Goal: Task Accomplishment & Management: Manage account settings

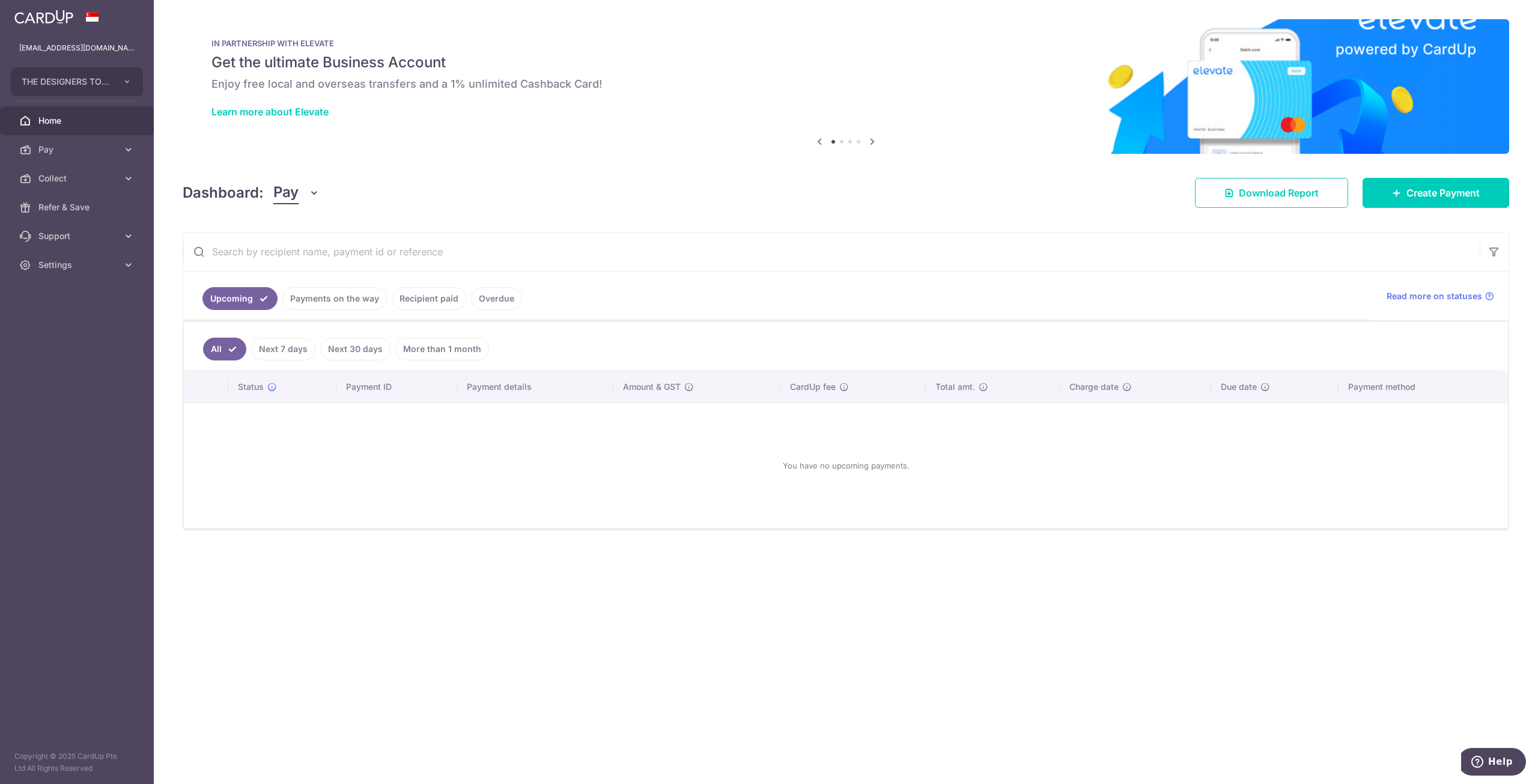
click at [87, 153] on span "Pay" at bounding box center [78, 149] width 79 height 12
click at [429, 300] on link "Recipient paid" at bounding box center [429, 298] width 75 height 23
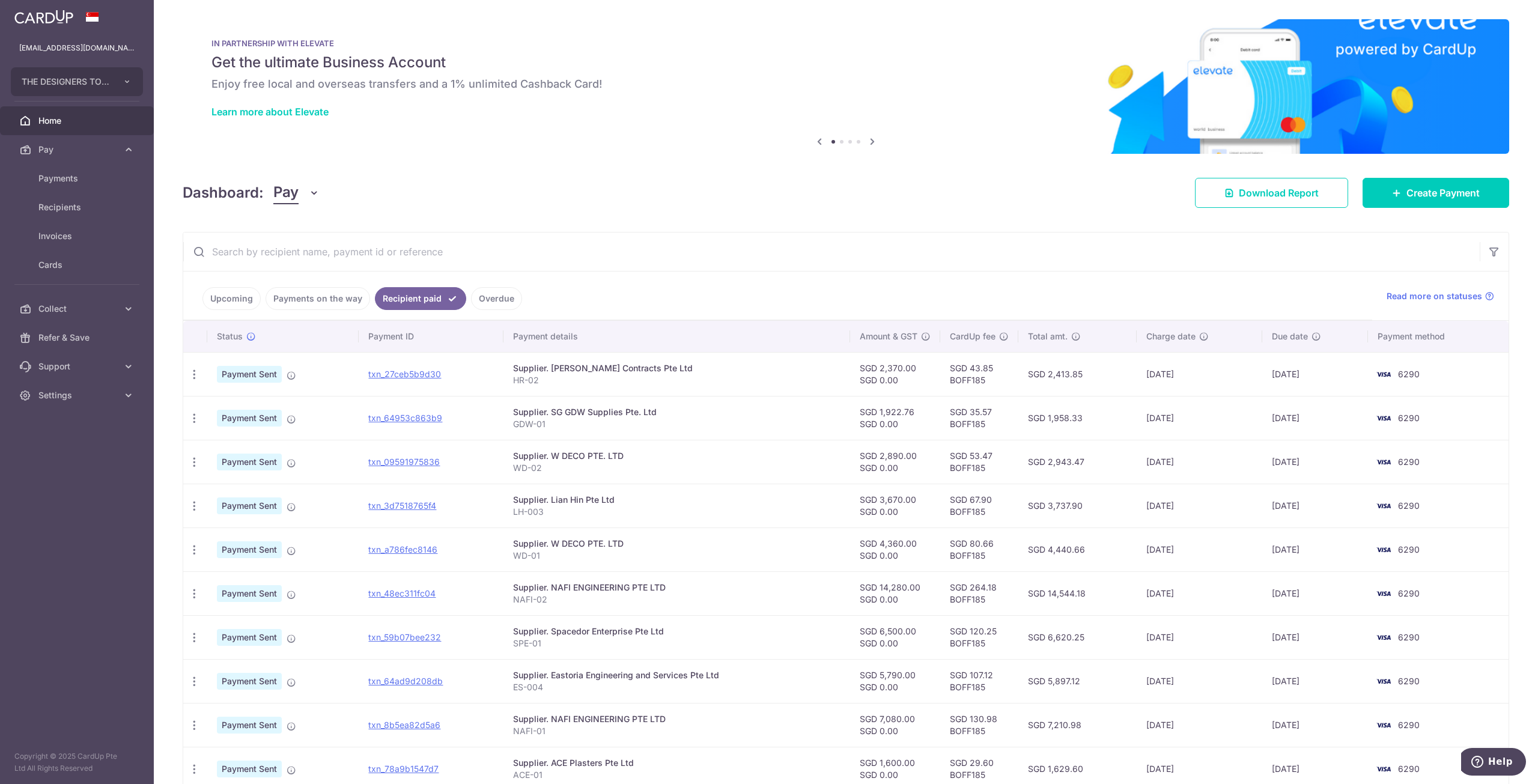
drag, startPoint x: 1223, startPoint y: 458, endPoint x: 438, endPoint y: 473, distance: 785.1
click at [438, 473] on tr "PDF Receipt Payment Sent txn_09591975836 Supplier. W DECO PTE. LTD WD-02 SGD 2,…" at bounding box center [846, 462] width 1325 height 44
click at [767, 468] on p "WD-02" at bounding box center [676, 467] width 327 height 12
drag, startPoint x: 1236, startPoint y: 466, endPoint x: 321, endPoint y: 461, distance: 915.0
click at [321, 461] on tr "PDF Receipt Payment Sent txn_09591975836 Supplier. W DECO PTE. LTD WD-02 SGD 2,…" at bounding box center [846, 462] width 1325 height 44
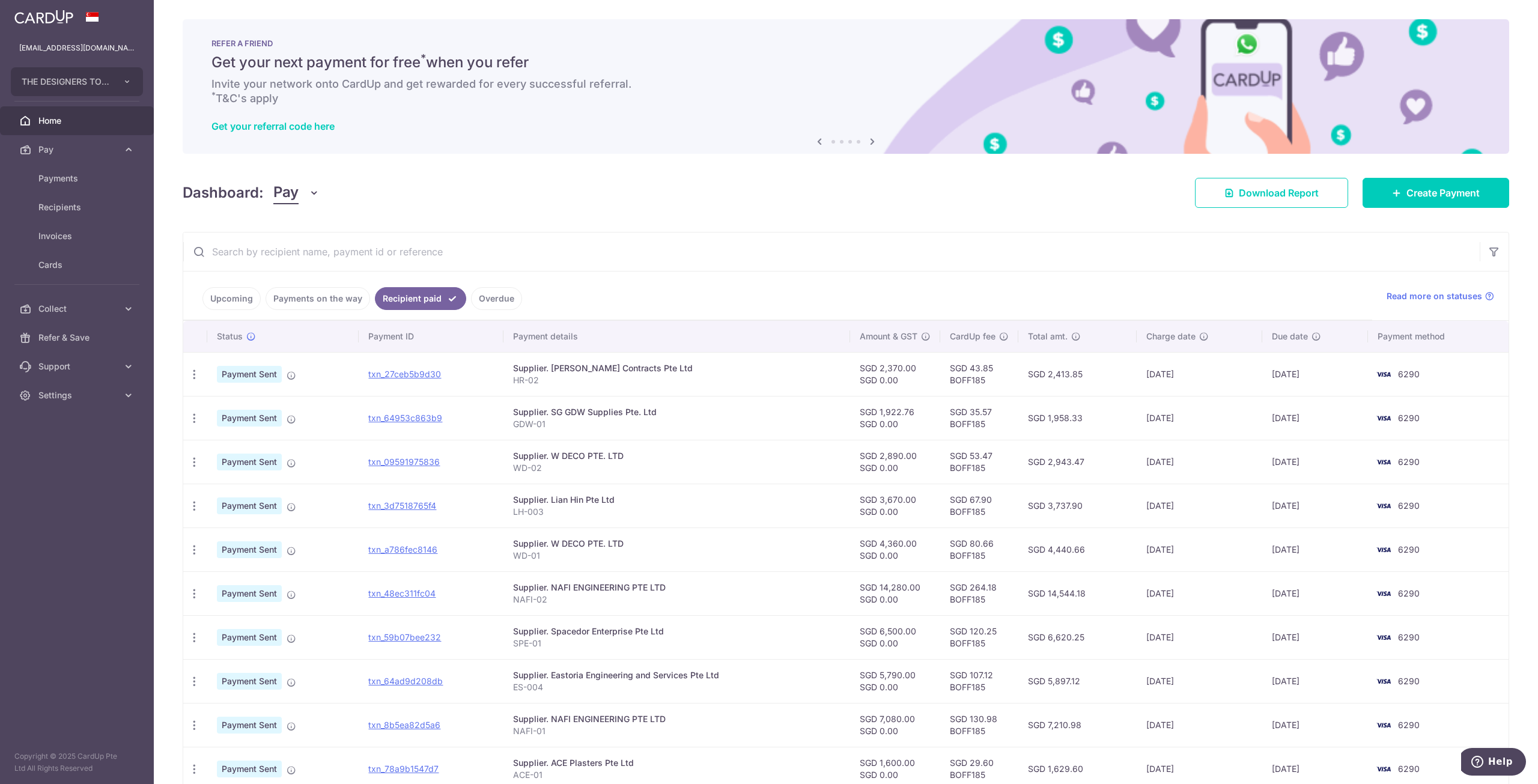
click at [719, 424] on p "GDW-01" at bounding box center [676, 424] width 327 height 12
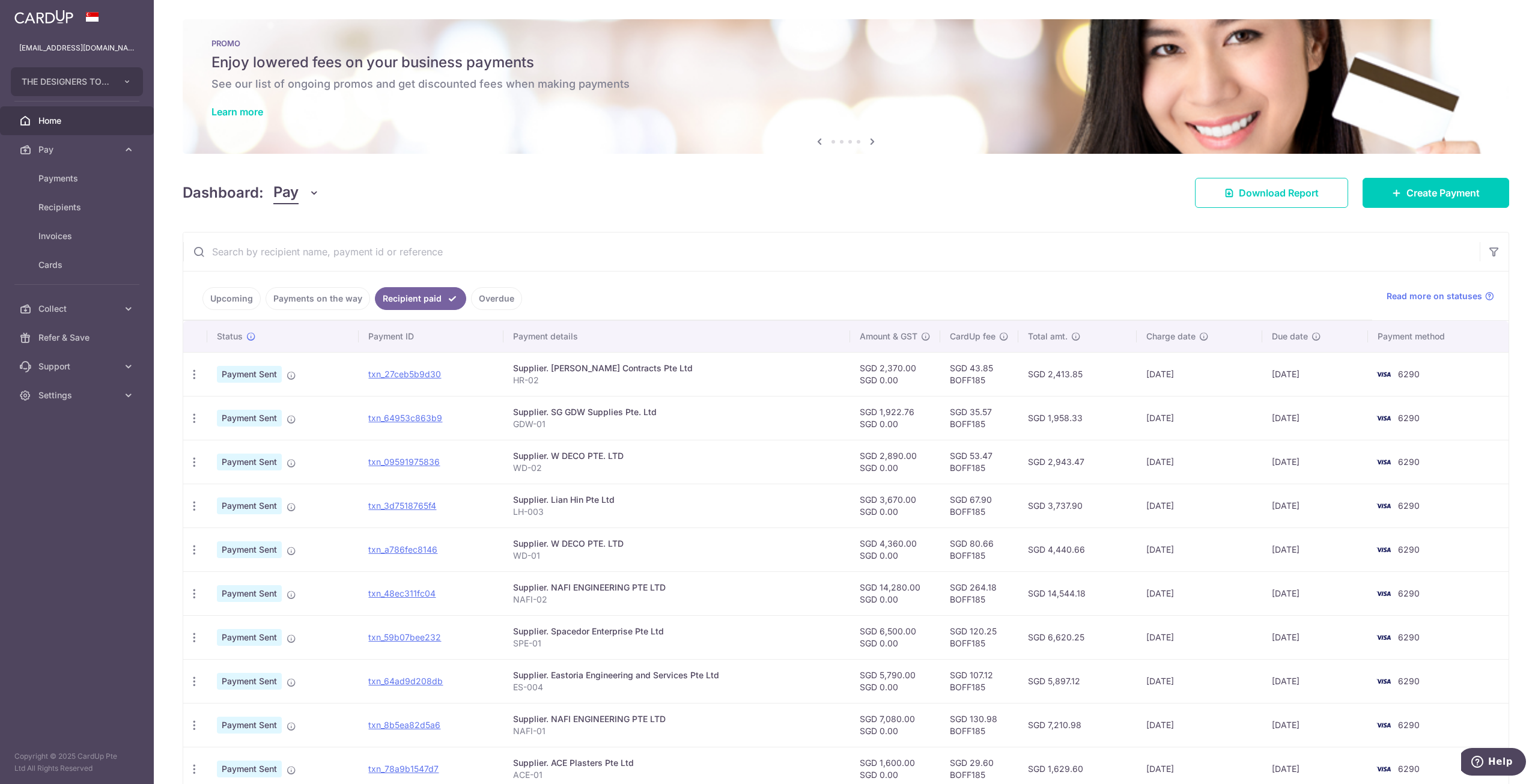
click at [1069, 191] on div "Dashboard: Pay Pay Collect Download Report Create Payment" at bounding box center [846, 190] width 1327 height 35
